Goal: Task Accomplishment & Management: Complete application form

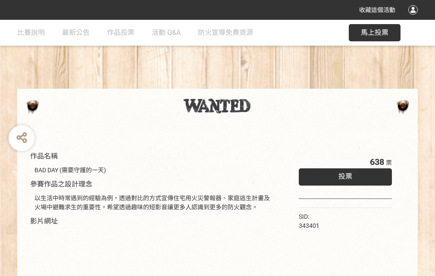
click at [414, 18] on div "收藏這個活動" at bounding box center [217, 10] width 435 height 20
click at [269, 85] on div "作品名稱 BAD DAY (需要守護的一天) 參賽作品之設計理念 以生活中時常遇到的經驗為例，透過對比的方式宣傳住宅用火災警報器、家庭逃生計畫及火場中避難求生…" at bounding box center [217, 201] width 435 height 362
click at [343, 174] on span "投票" at bounding box center [345, 176] width 14 height 8
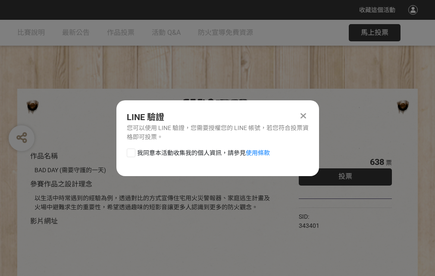
click at [130, 151] on div at bounding box center [131, 153] width 9 height 9
checkbox input "true"
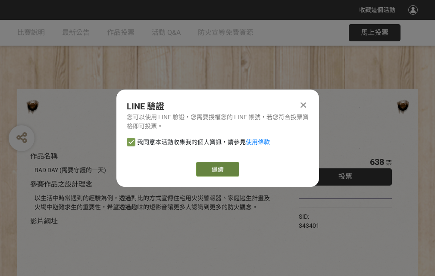
click at [217, 169] on link "繼續" at bounding box center [217, 169] width 43 height 15
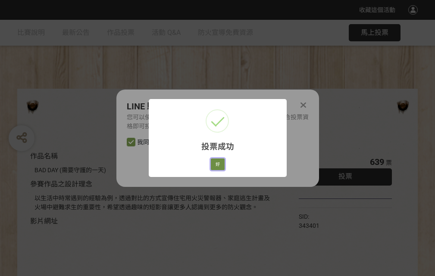
click at [215, 163] on button "好" at bounding box center [218, 165] width 14 height 12
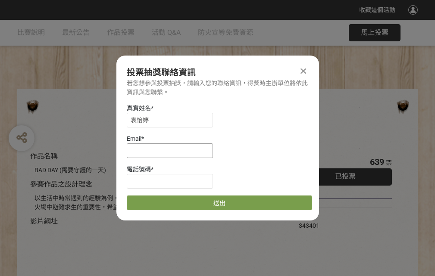
click at [172, 150] on input at bounding box center [170, 150] width 86 height 15
type input "[EMAIL_ADDRESS][DOMAIN_NAME]"
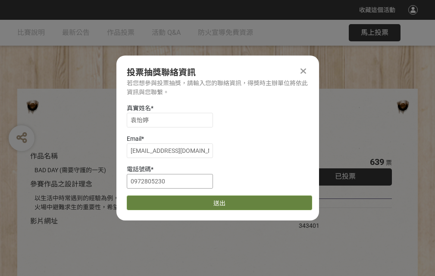
type input "0972805230"
click at [151, 200] on button "送出" at bounding box center [219, 203] width 185 height 15
